Goal: Information Seeking & Learning: Learn about a topic

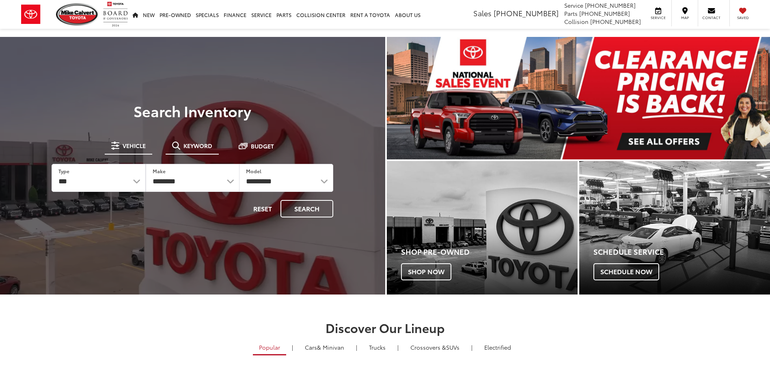
click at [180, 153] on li "Keyword" at bounding box center [192, 146] width 53 height 16
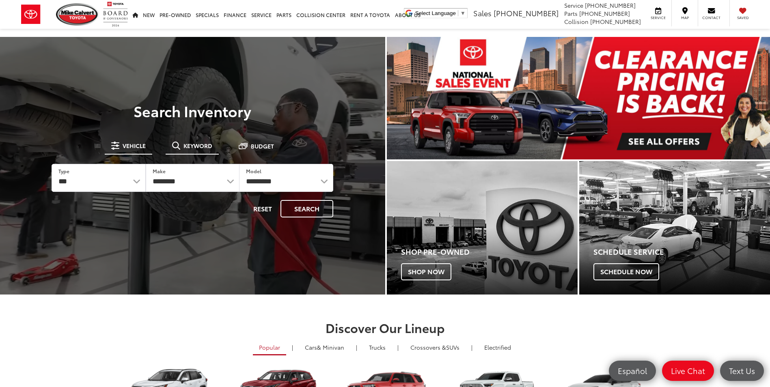
click at [192, 144] on span "Keyword" at bounding box center [197, 146] width 29 height 6
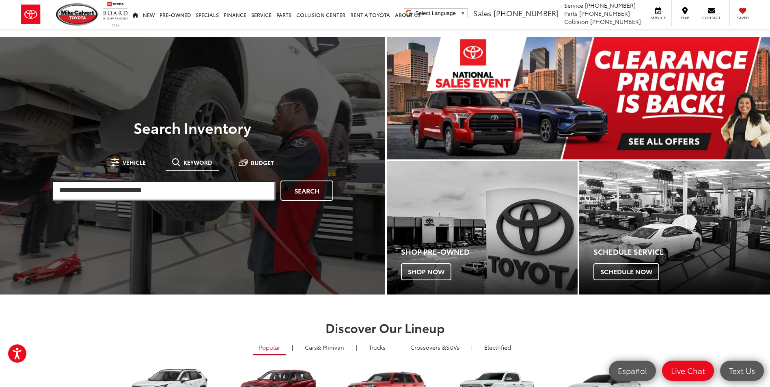
click at [118, 195] on input "search" at bounding box center [164, 191] width 224 height 20
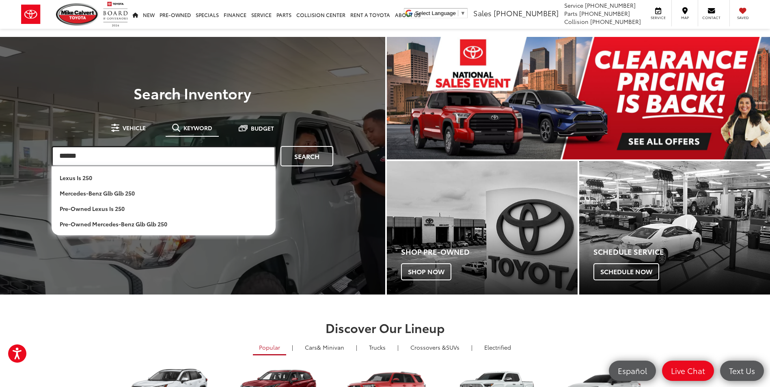
type input "******"
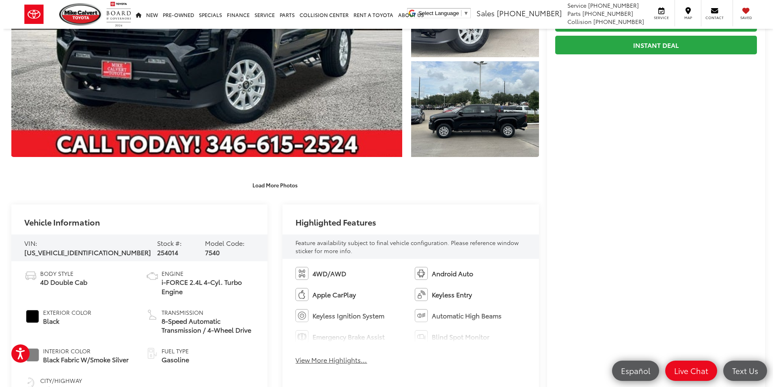
scroll to position [243, 0]
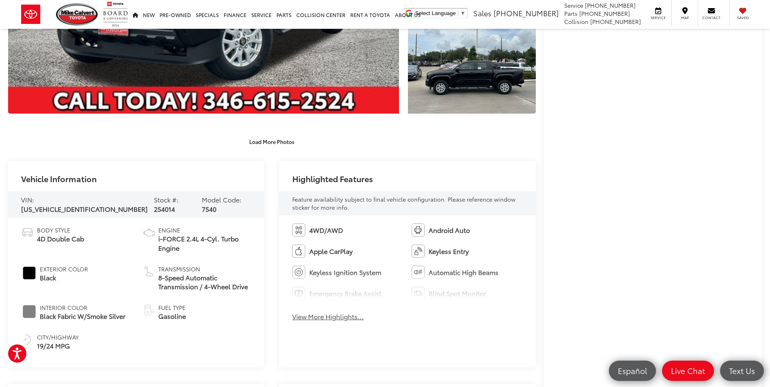
click at [97, 204] on span "3TMLB5JN4SM161093" at bounding box center [84, 208] width 127 height 9
copy span "3TMLB5JN4SM161093"
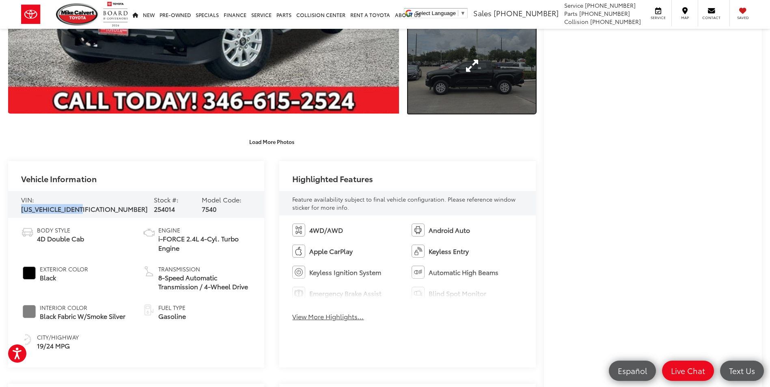
click at [502, 68] on link "Expand Photo 3" at bounding box center [471, 66] width 127 height 96
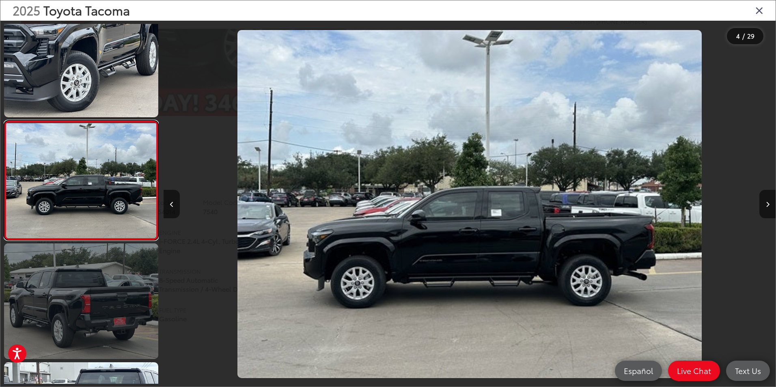
scroll to position [382, 0]
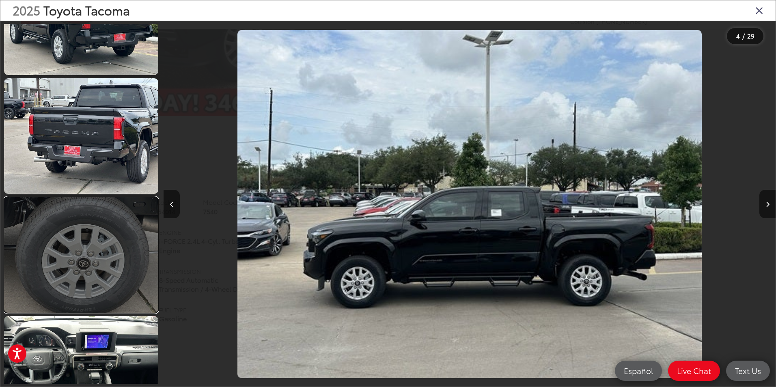
click at [127, 254] on link at bounding box center [81, 255] width 154 height 116
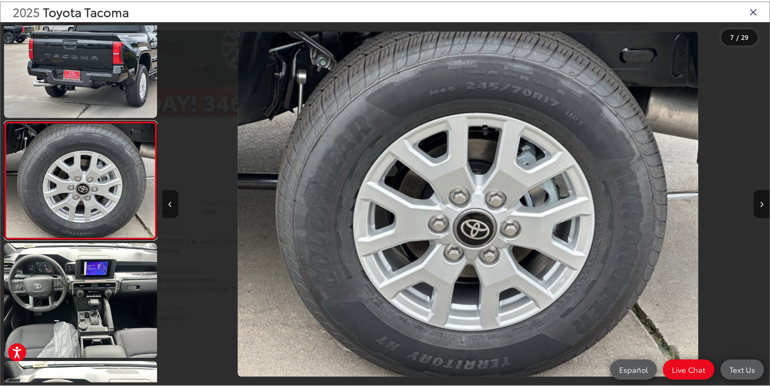
scroll to position [0, 3671]
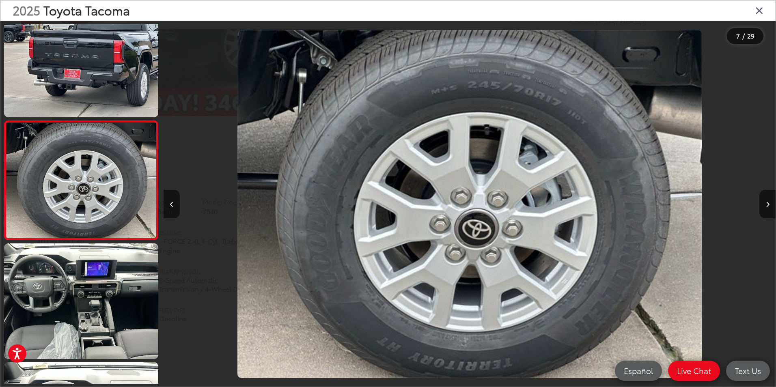
click at [757, 11] on icon "Close gallery" at bounding box center [759, 10] width 8 height 11
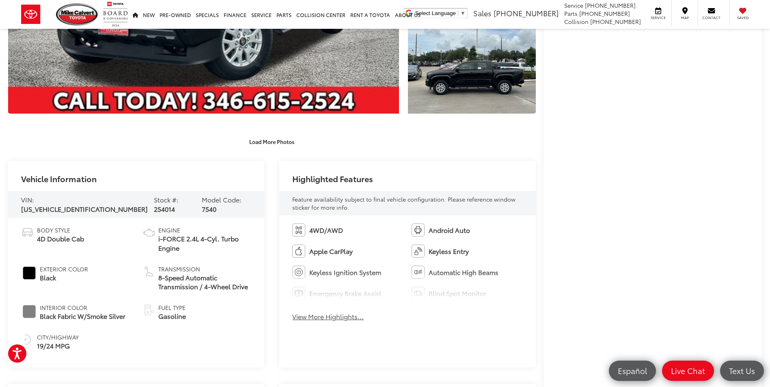
click at [92, 204] on span "3TMLB5JN4SM161093" at bounding box center [84, 208] width 127 height 9
copy span "3TMLB5JN4SM161093"
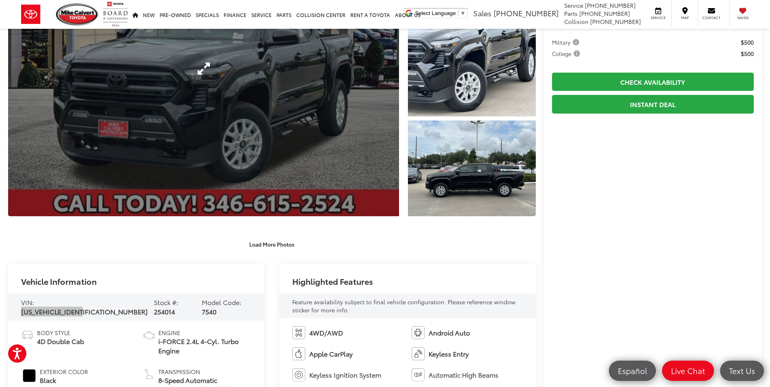
scroll to position [0, 0]
